Goal: Transaction & Acquisition: Book appointment/travel/reservation

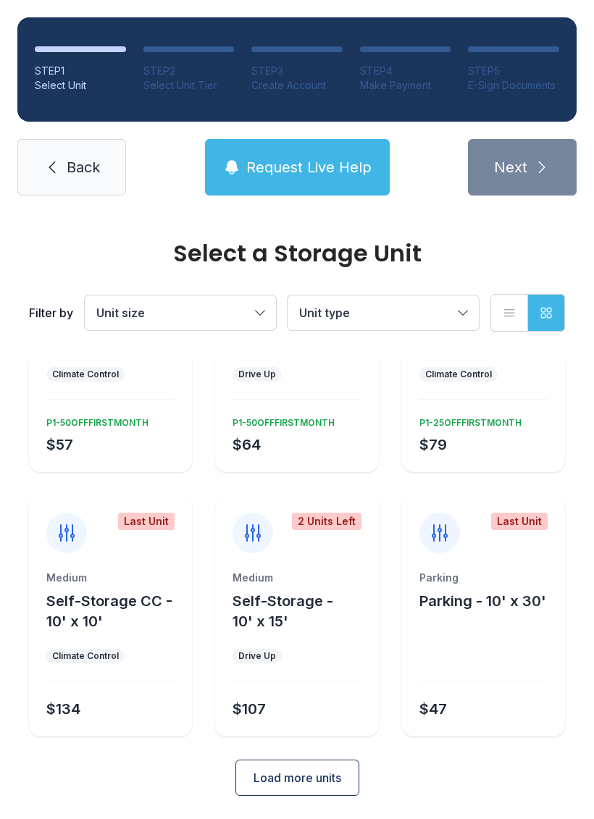
scroll to position [149, 0]
click at [467, 316] on button "Unit type" at bounding box center [383, 313] width 191 height 35
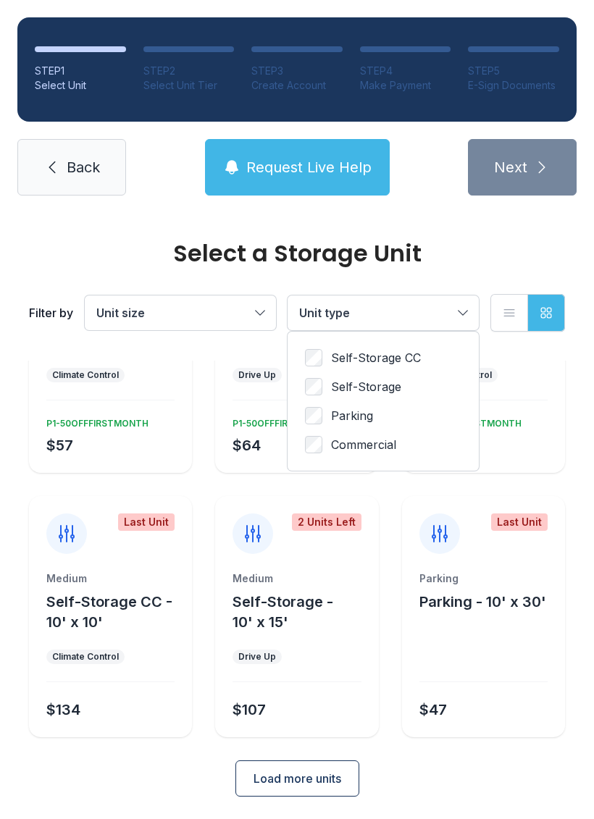
click at [327, 408] on label "Parking" at bounding box center [383, 415] width 156 height 17
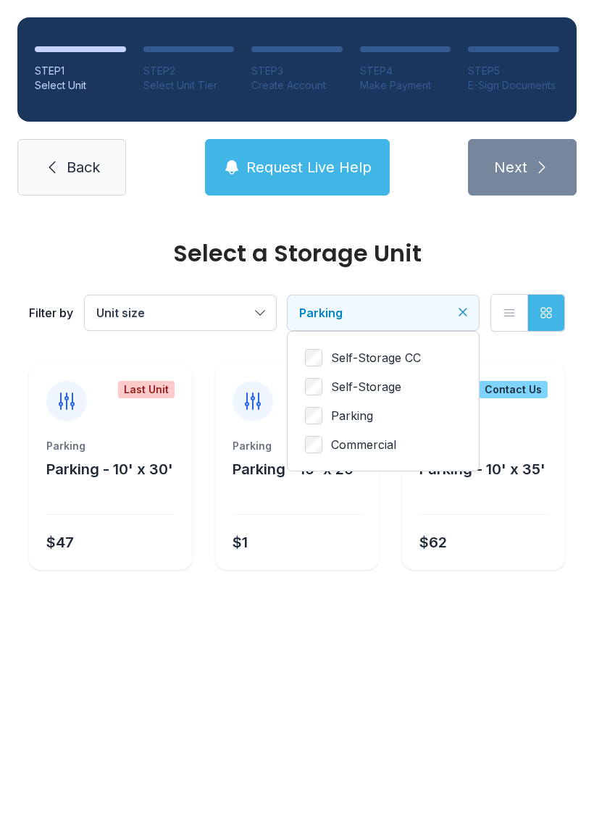
scroll to position [0, 0]
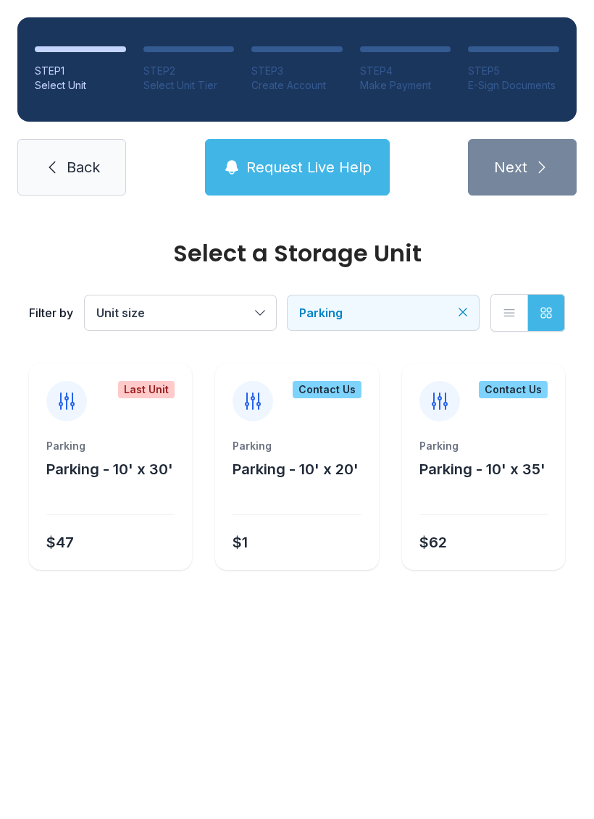
click at [156, 389] on div "Last Unit" at bounding box center [146, 389] width 57 height 17
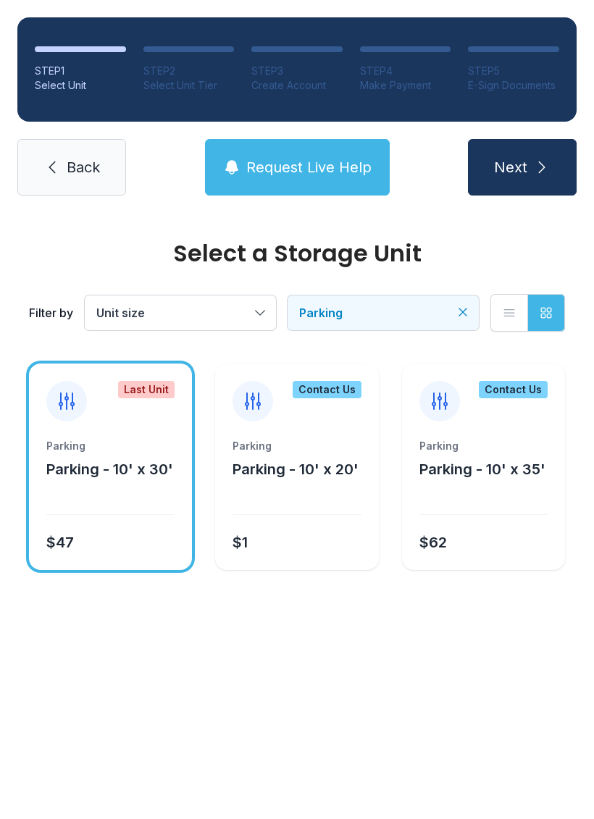
click at [546, 172] on icon "submit" at bounding box center [541, 167] width 17 height 17
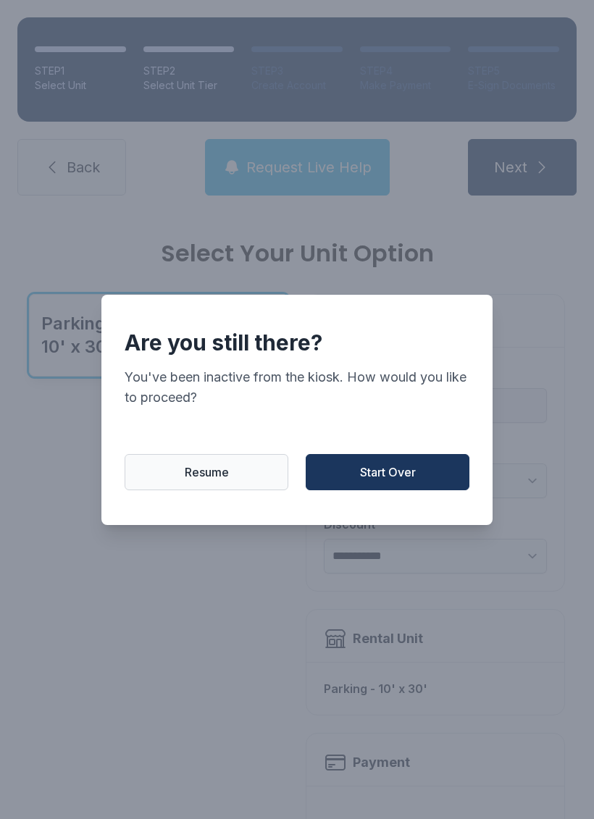
click at [206, 479] on span "Resume" at bounding box center [207, 472] width 44 height 17
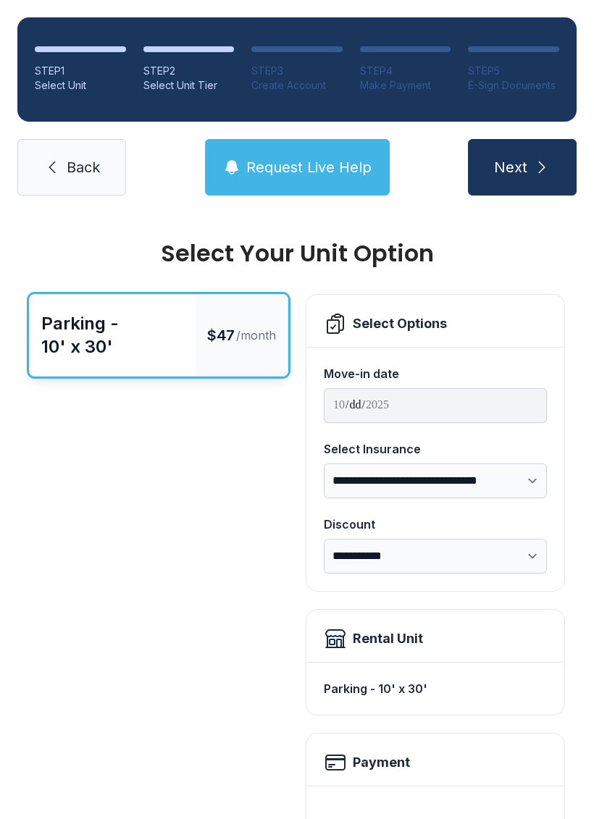
click at [522, 158] on span "Next" at bounding box center [510, 167] width 33 height 20
